Goal: Task Accomplishment & Management: Complete application form

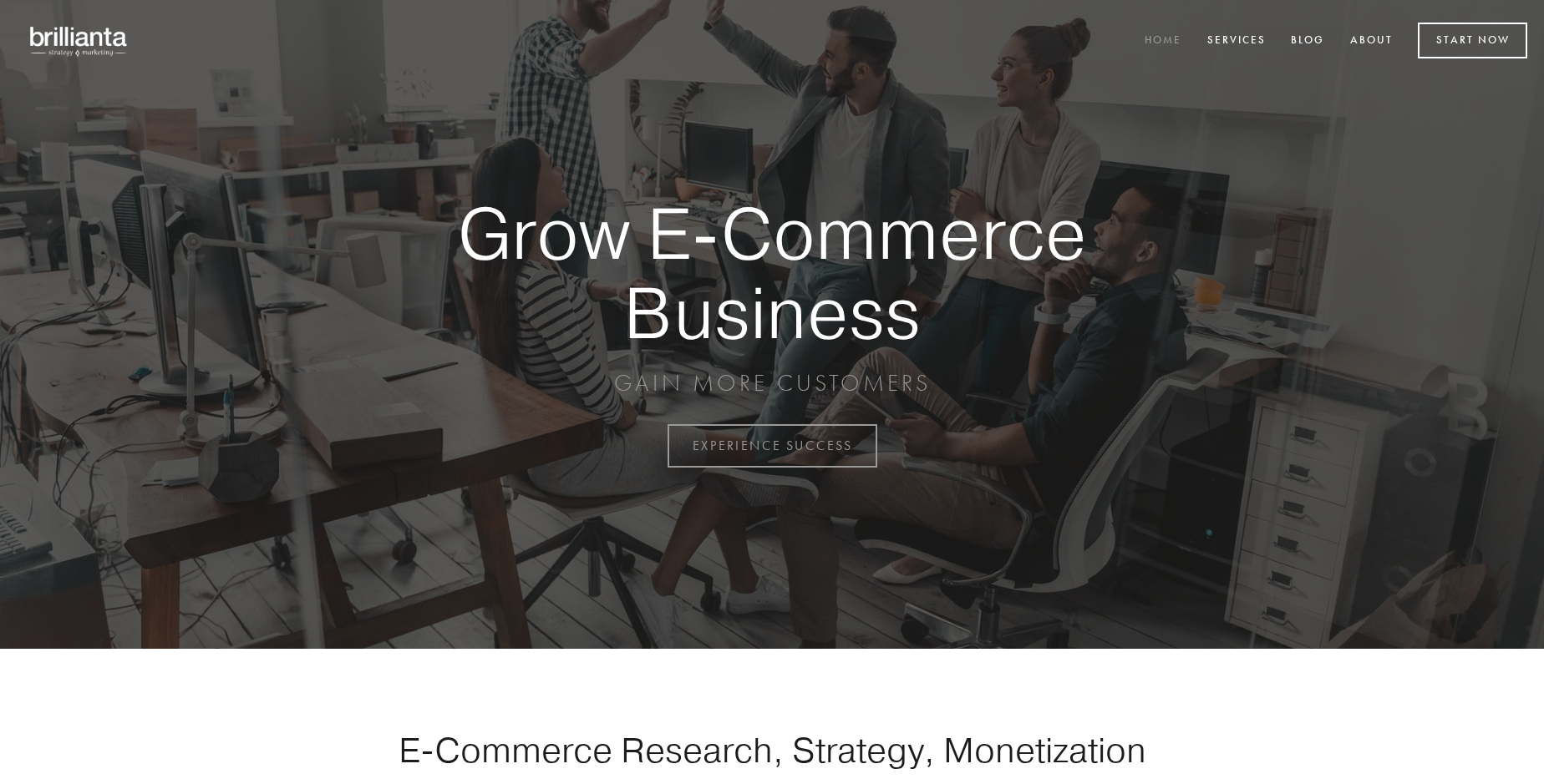
scroll to position [4377, 0]
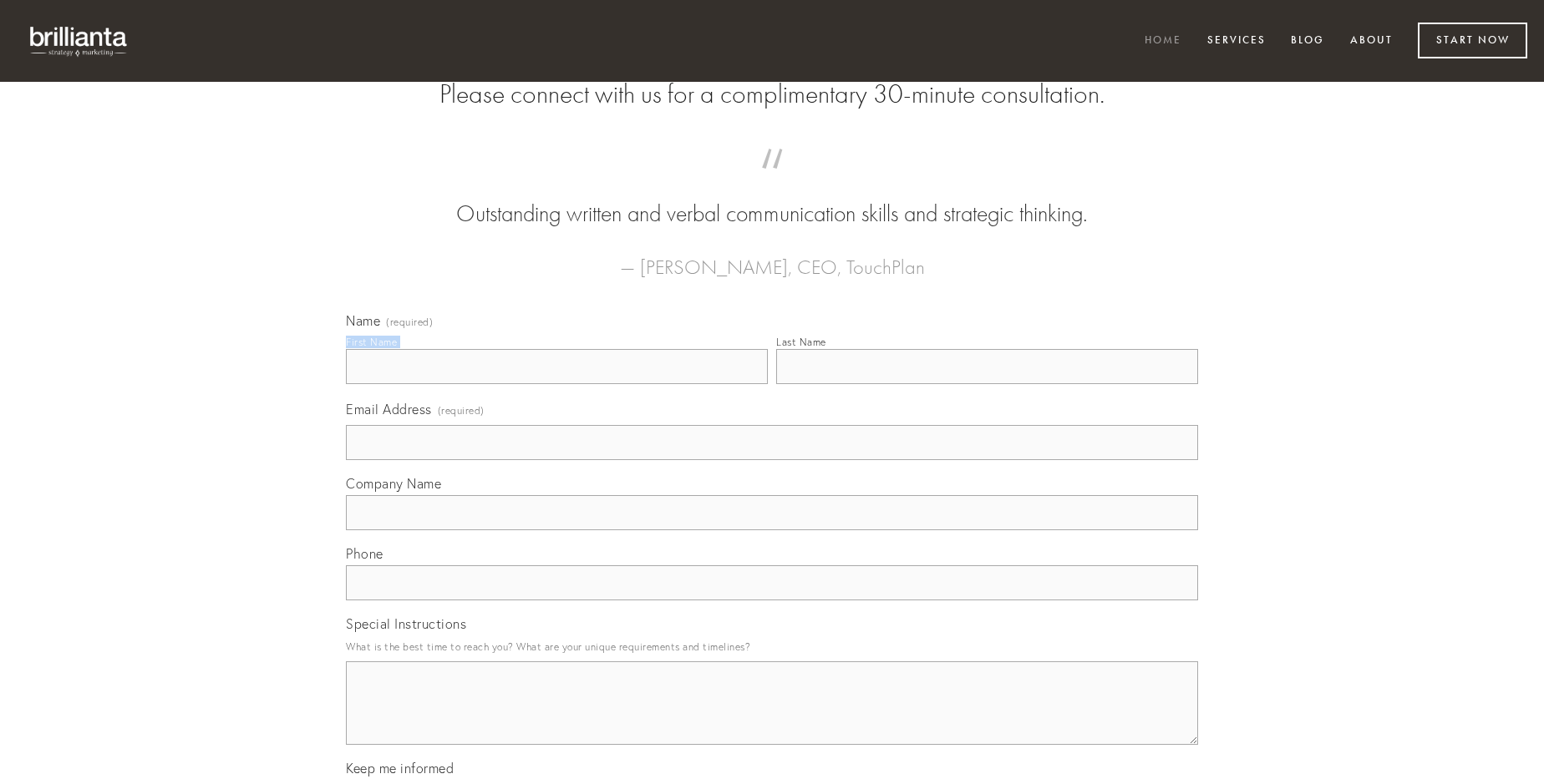
type input "[PERSON_NAME]"
click at [987, 384] on input "Last Name" at bounding box center [987, 366] width 421 height 35
type input "[PERSON_NAME]"
click at [772, 460] on input "Email Address (required)" at bounding box center [772, 443] width 852 height 35
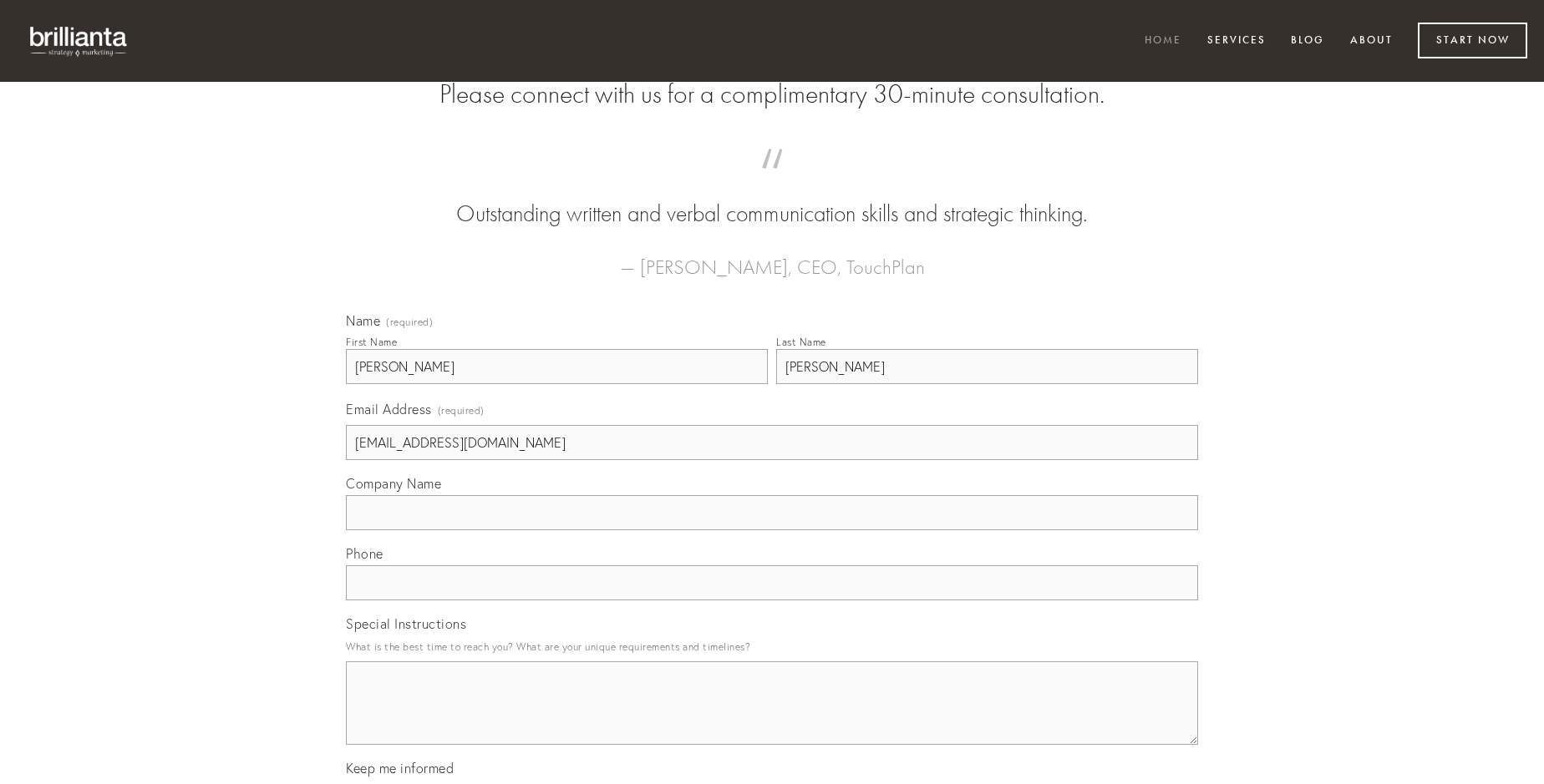
type input "[EMAIL_ADDRESS][DOMAIN_NAME]"
click at [772, 530] on input "Company Name" at bounding box center [772, 513] width 852 height 35
type input "tabula"
click at [772, 600] on input "text" at bounding box center [772, 583] width 852 height 35
click at [772, 718] on textarea "Special Instructions" at bounding box center [772, 703] width 852 height 83
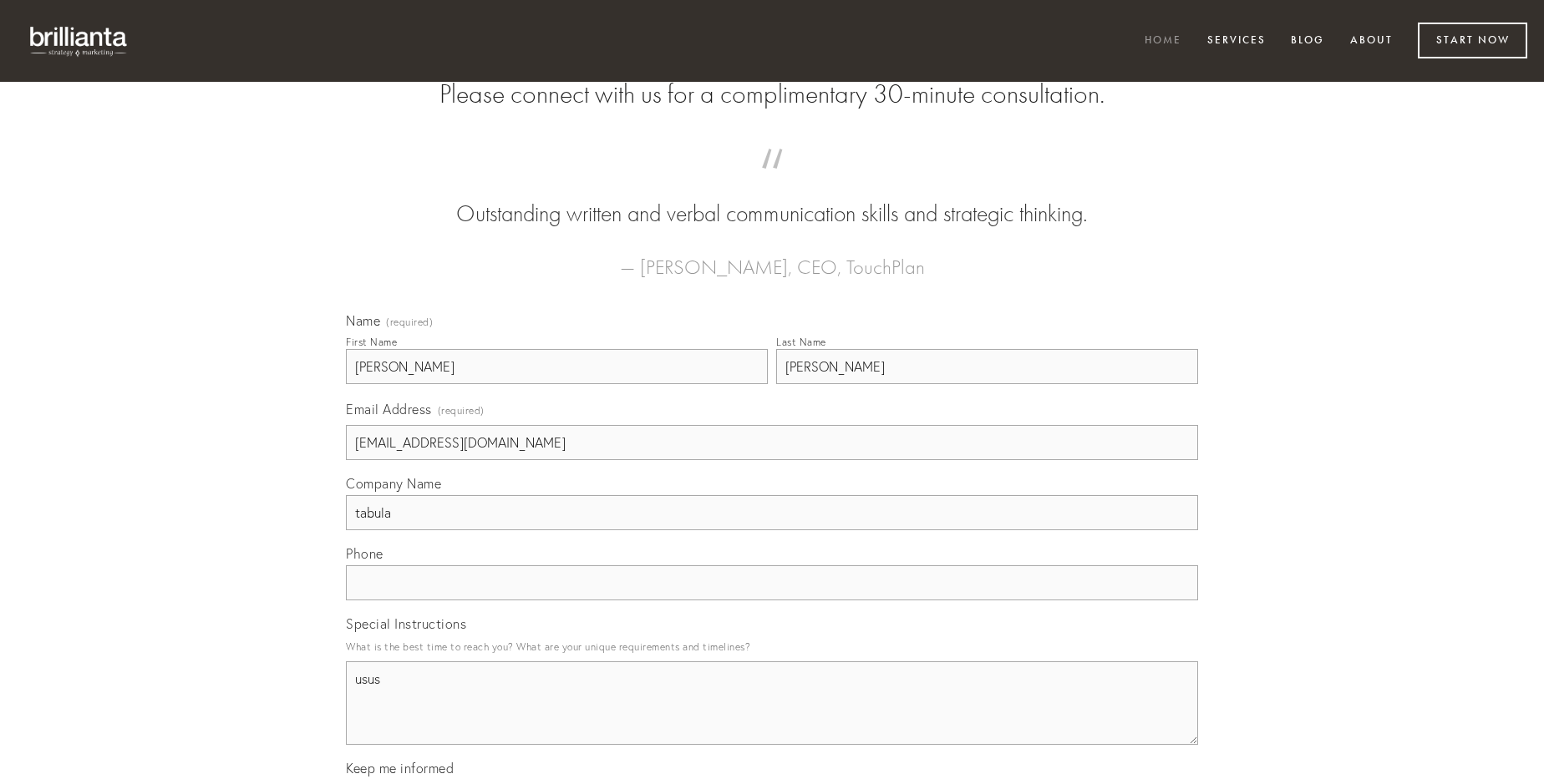
type textarea "usus"
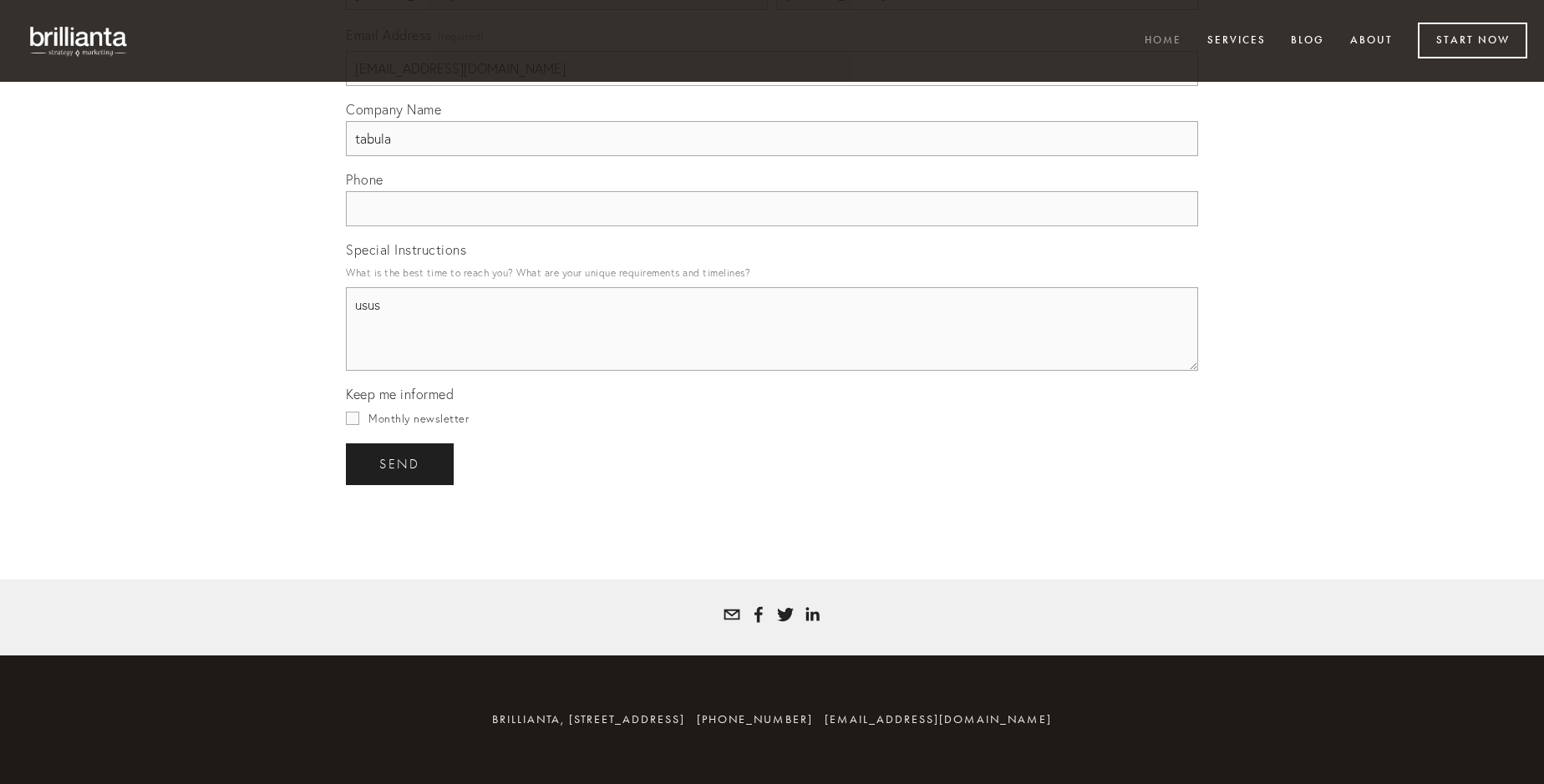
click at [401, 463] on span "send" at bounding box center [399, 464] width 41 height 15
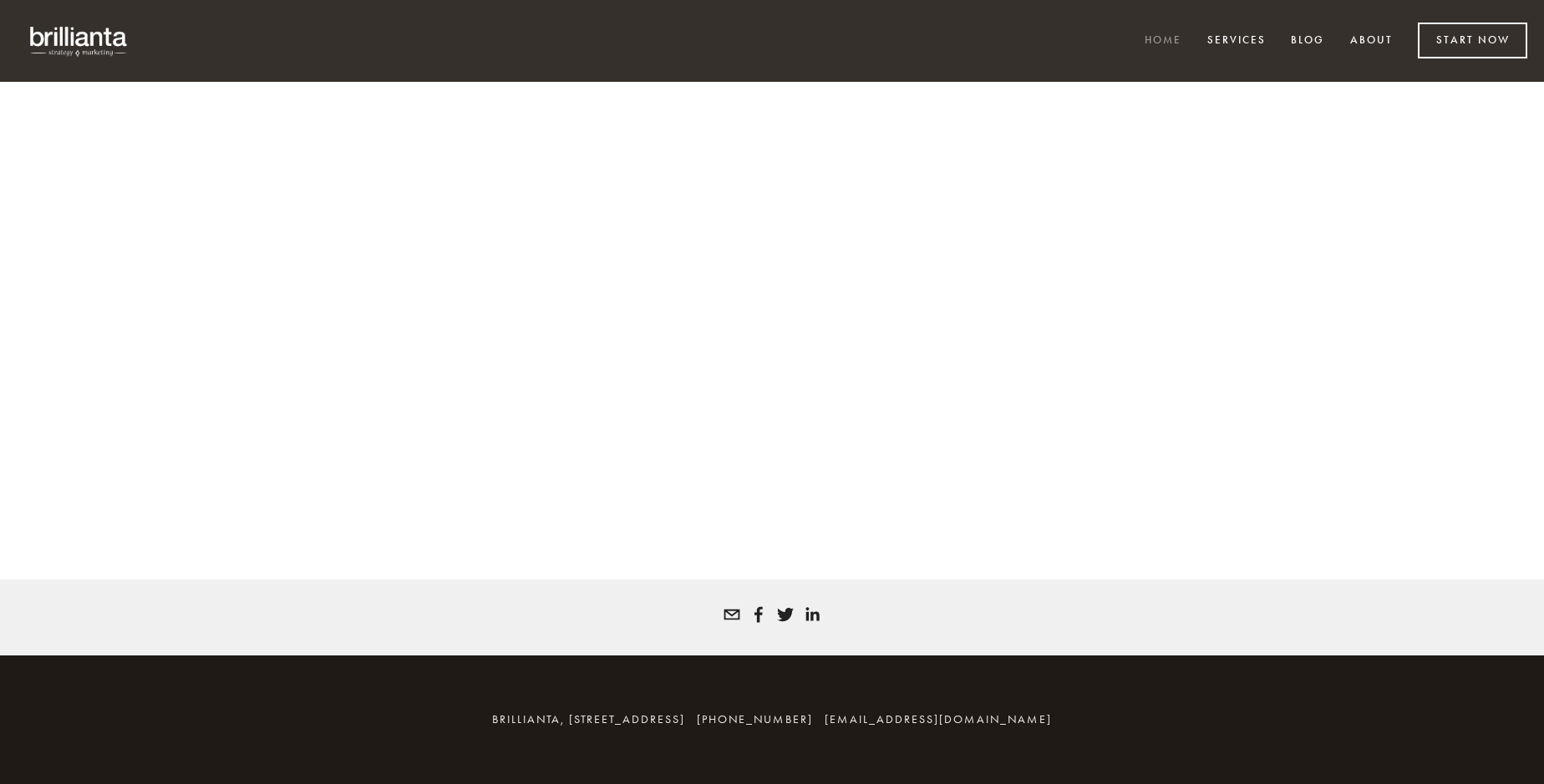
scroll to position [4354, 0]
